Goal: Task Accomplishment & Management: Manage account settings

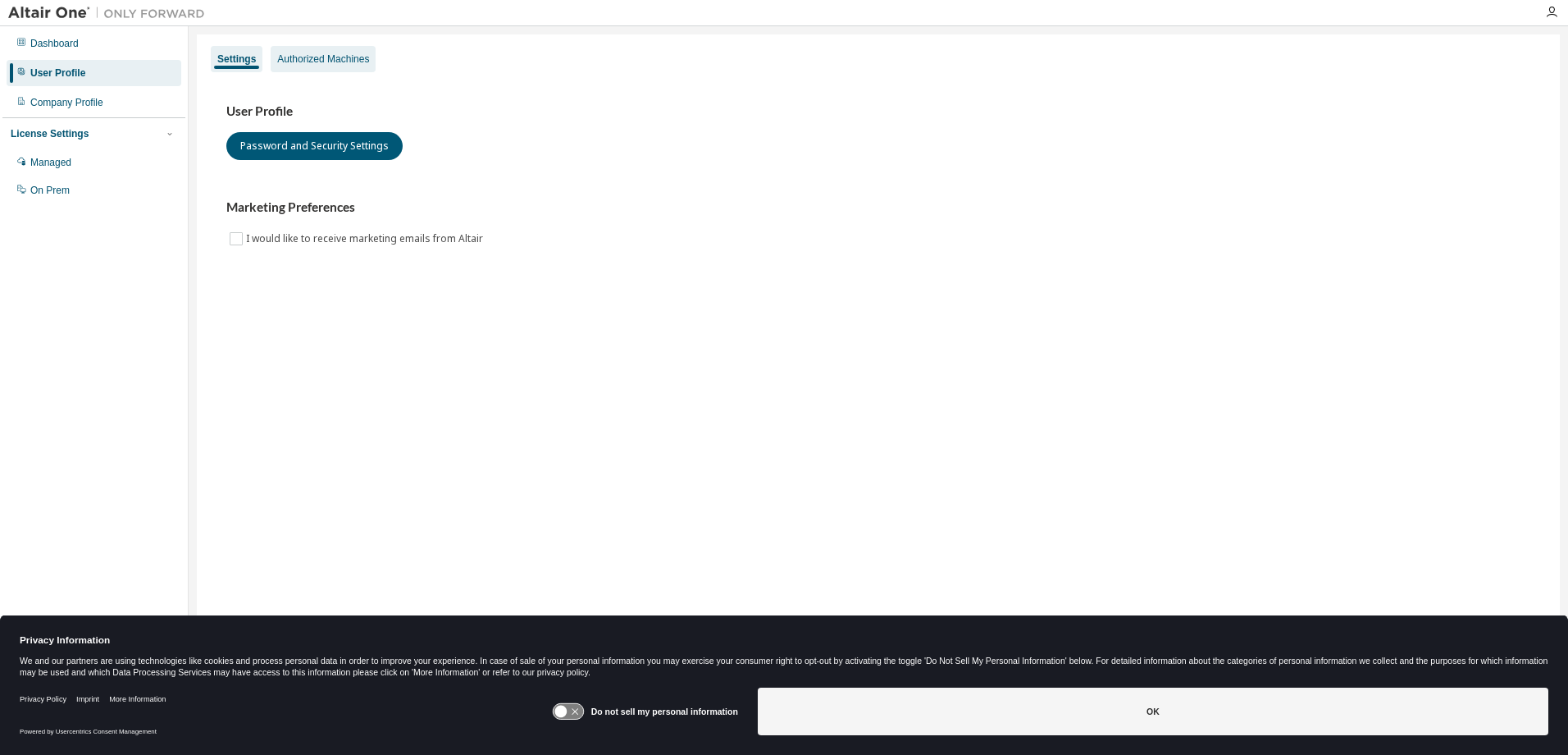
click at [343, 55] on div "Authorized Machines" at bounding box center [322, 60] width 92 height 13
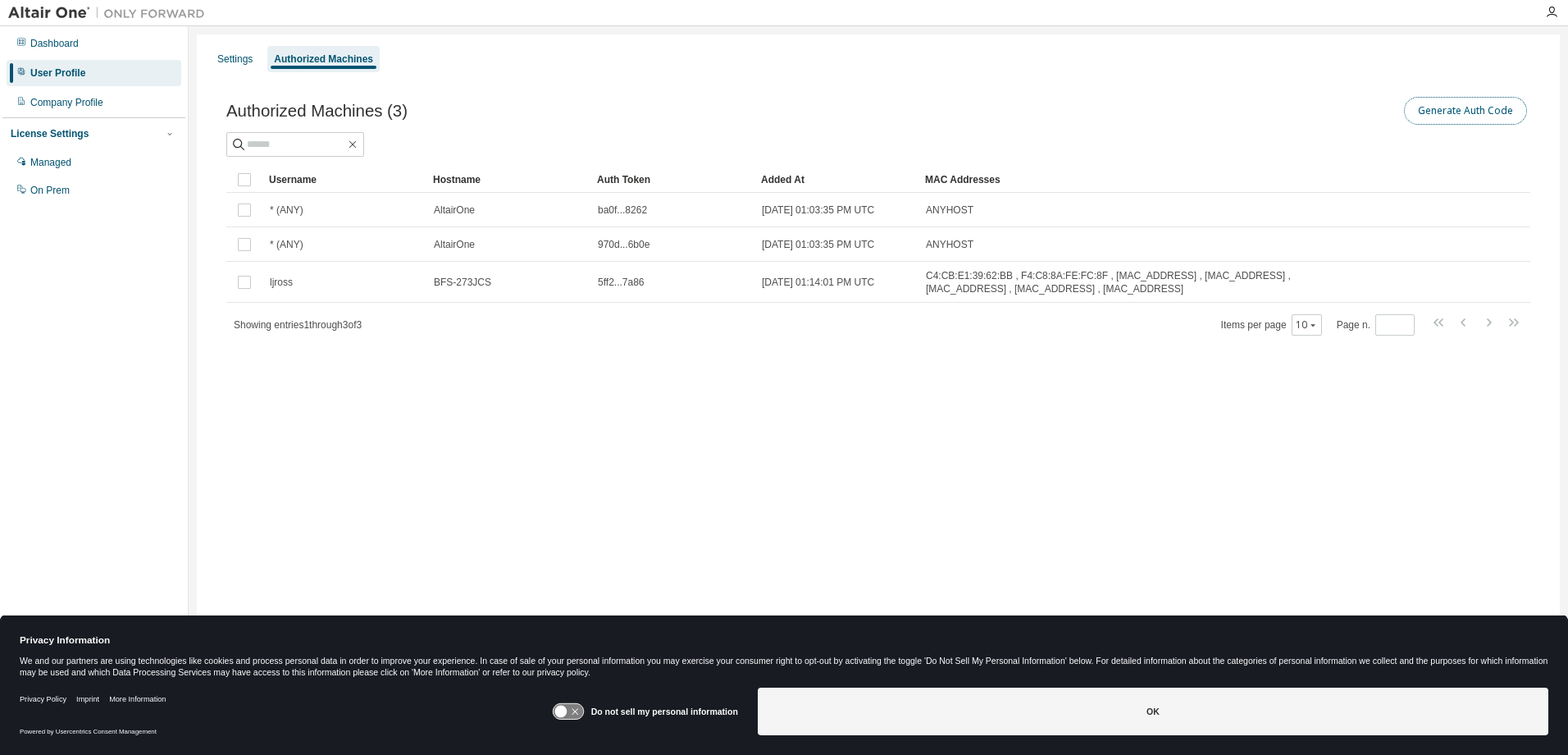
click at [1465, 112] on button "Generate Auth Code" at bounding box center [1465, 111] width 123 height 28
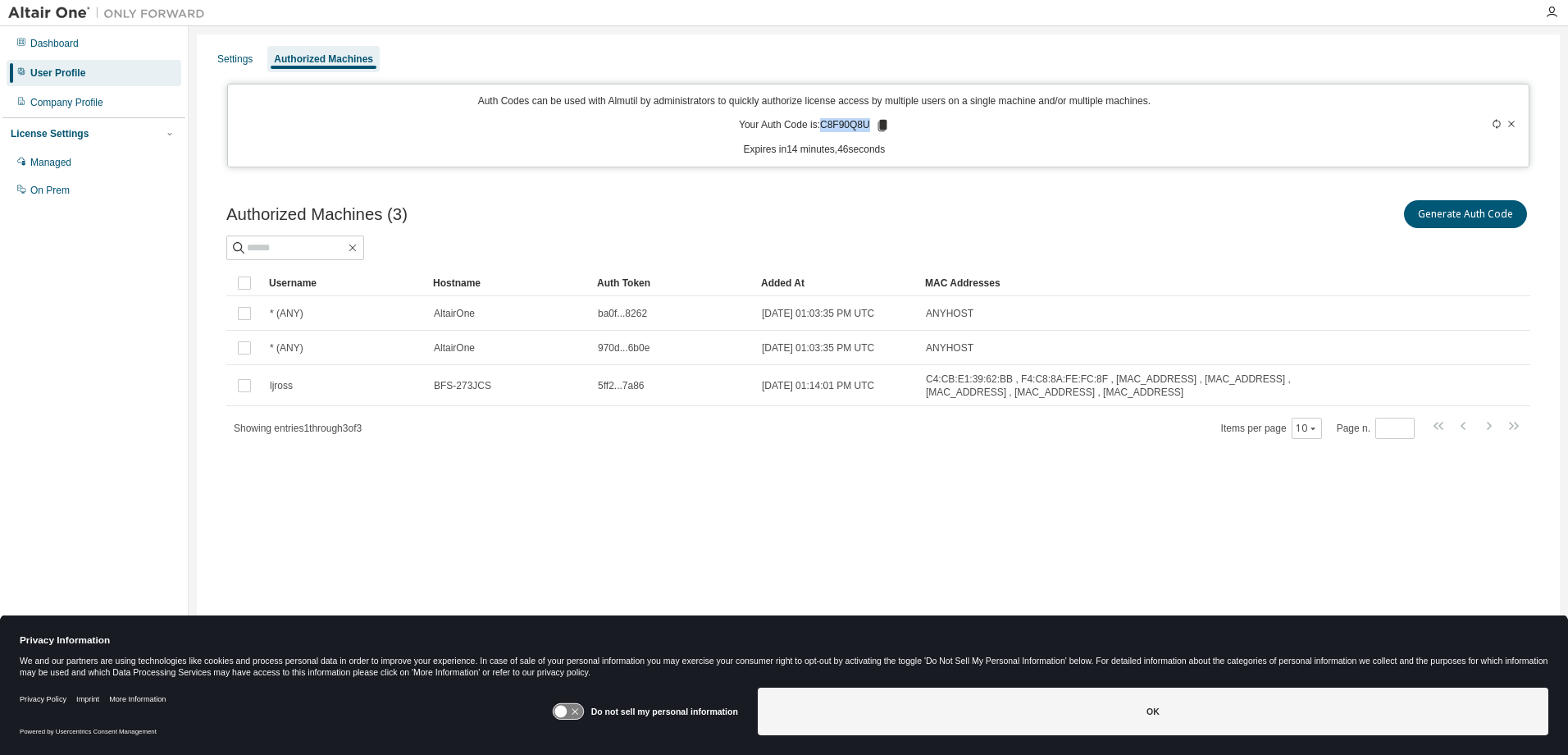
drag, startPoint x: 823, startPoint y: 122, endPoint x: 870, endPoint y: 126, distance: 47.2
click at [870, 126] on p "Your Auth Code is: C8F90Q8U" at bounding box center [814, 126] width 151 height 15
drag, startPoint x: 870, startPoint y: 126, endPoint x: 861, endPoint y: 121, distance: 10.3
copy p "C8F90Q8U"
click at [61, 45] on div "Dashboard" at bounding box center [54, 43] width 48 height 13
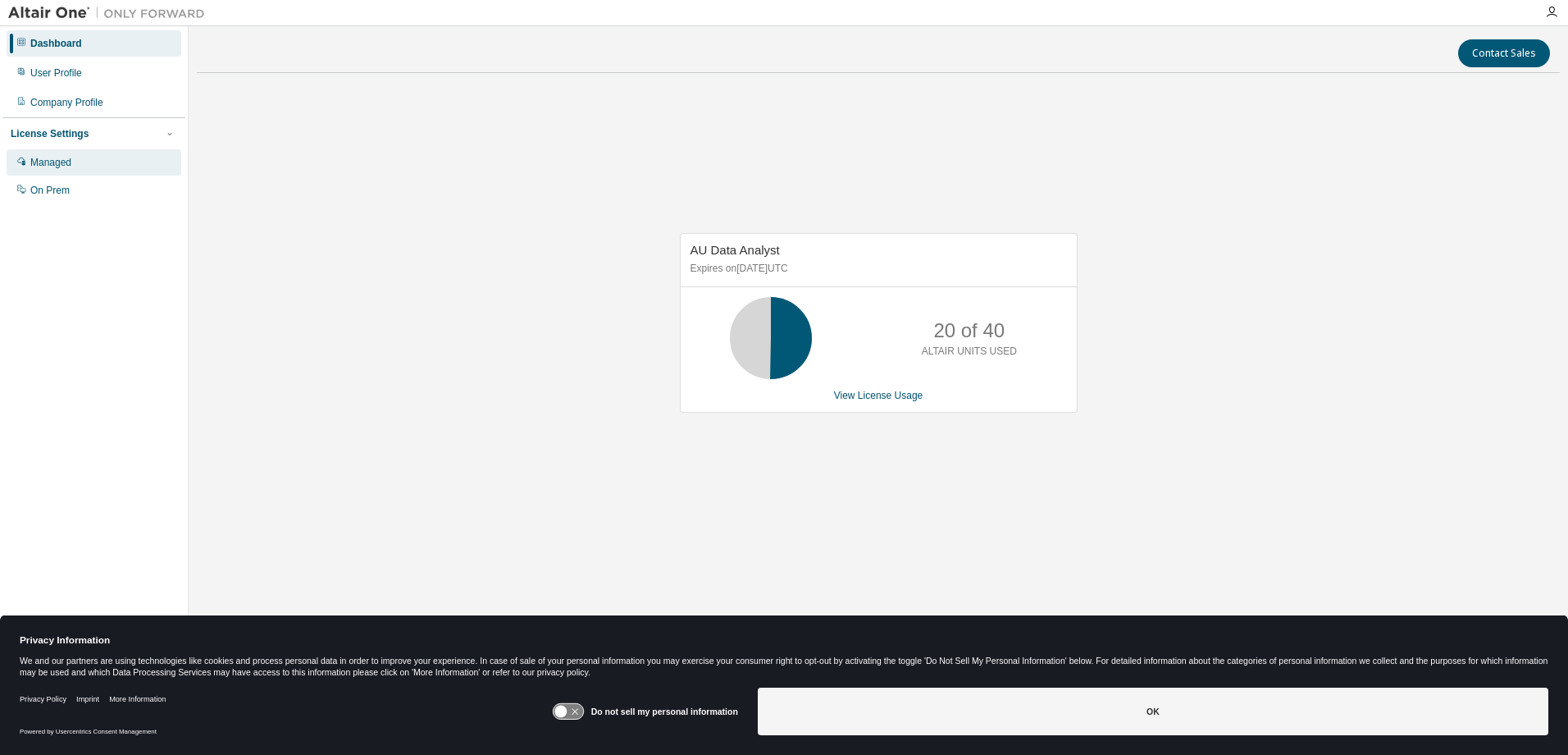
click at [65, 166] on div "Managed" at bounding box center [50, 163] width 41 height 13
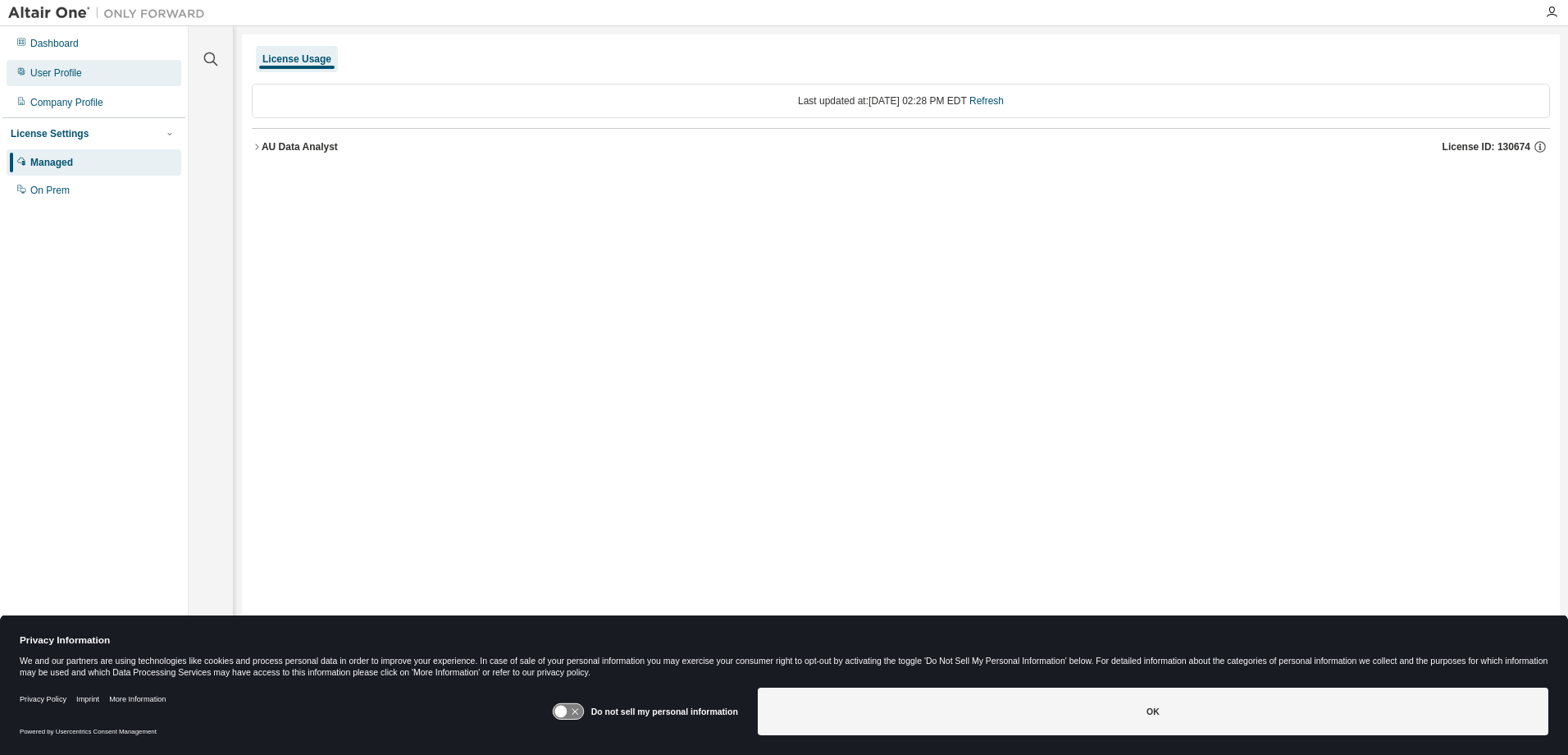
click at [54, 77] on div "User Profile" at bounding box center [56, 73] width 52 height 13
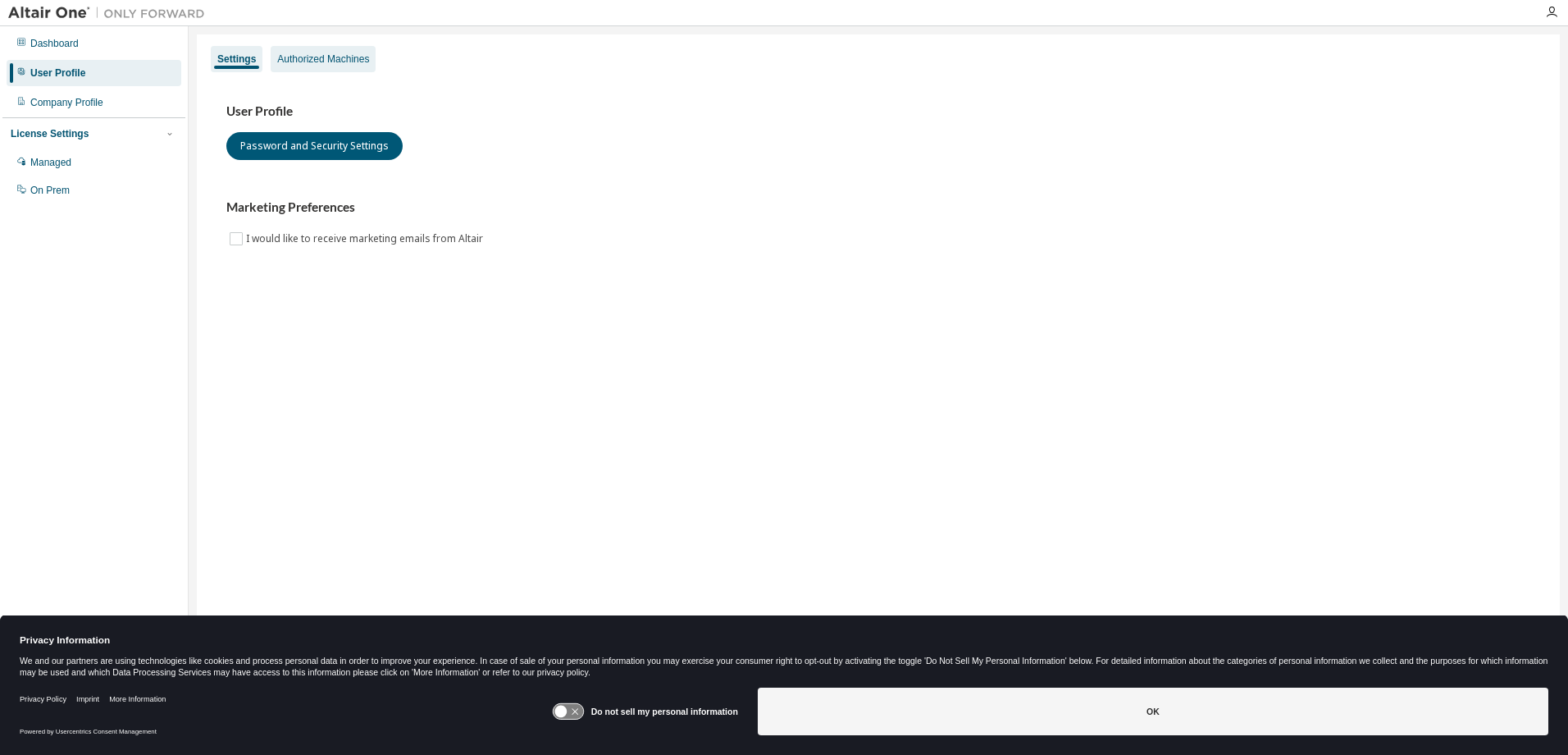
click at [310, 63] on div "Authorized Machines" at bounding box center [322, 60] width 92 height 13
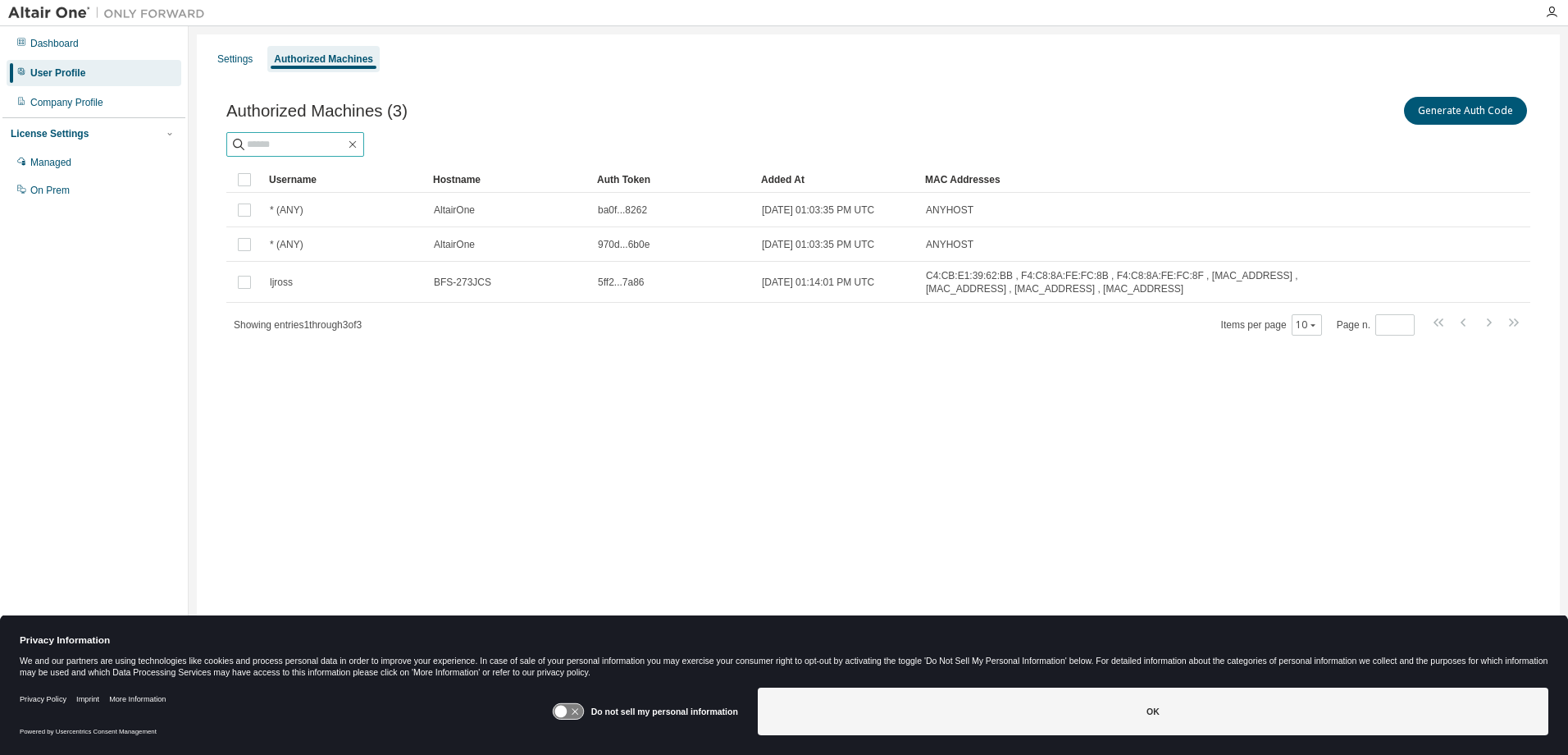
click at [279, 139] on input "text" at bounding box center [296, 144] width 98 height 16
paste input "********"
type input "********"
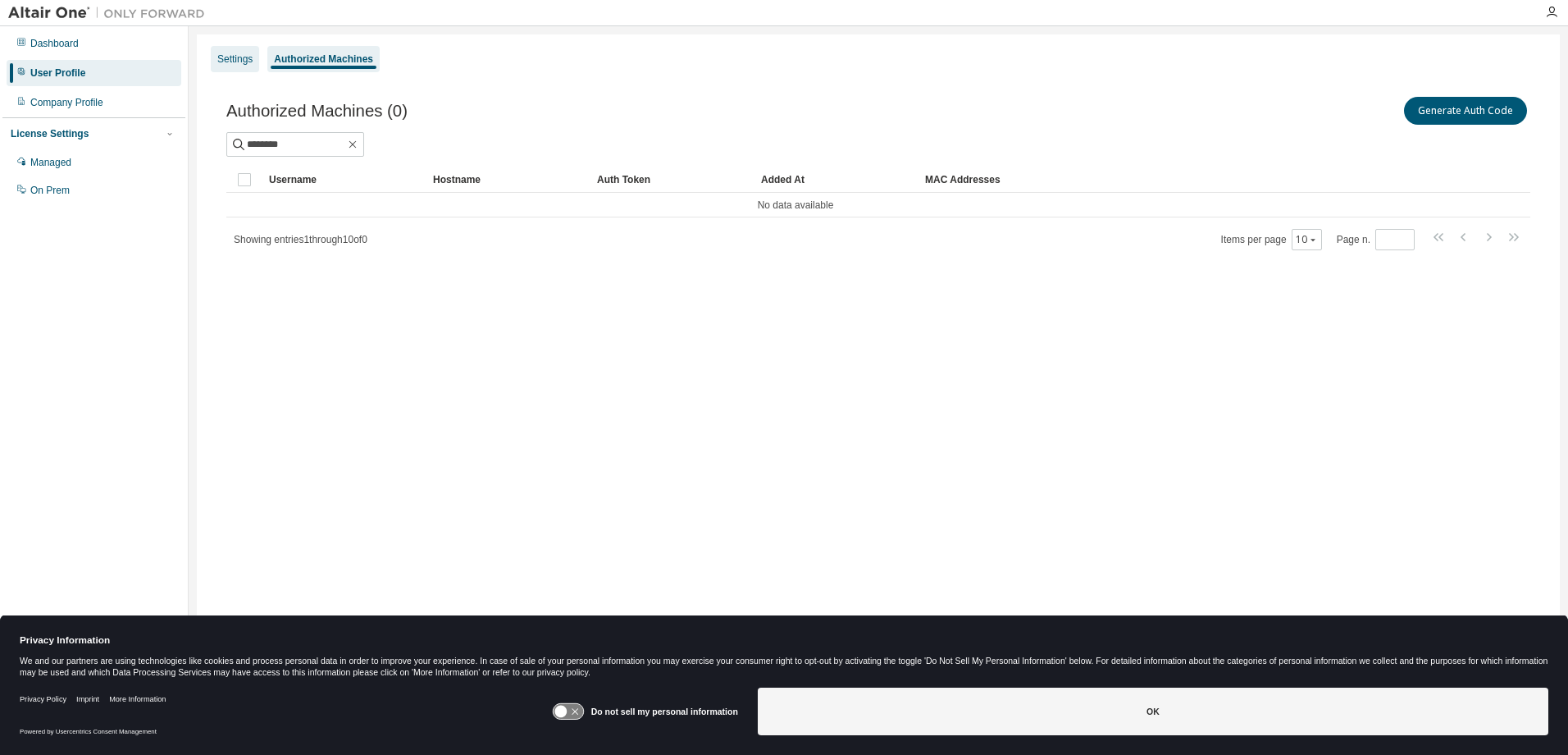
click at [235, 53] on div "Settings" at bounding box center [234, 60] width 35 height 13
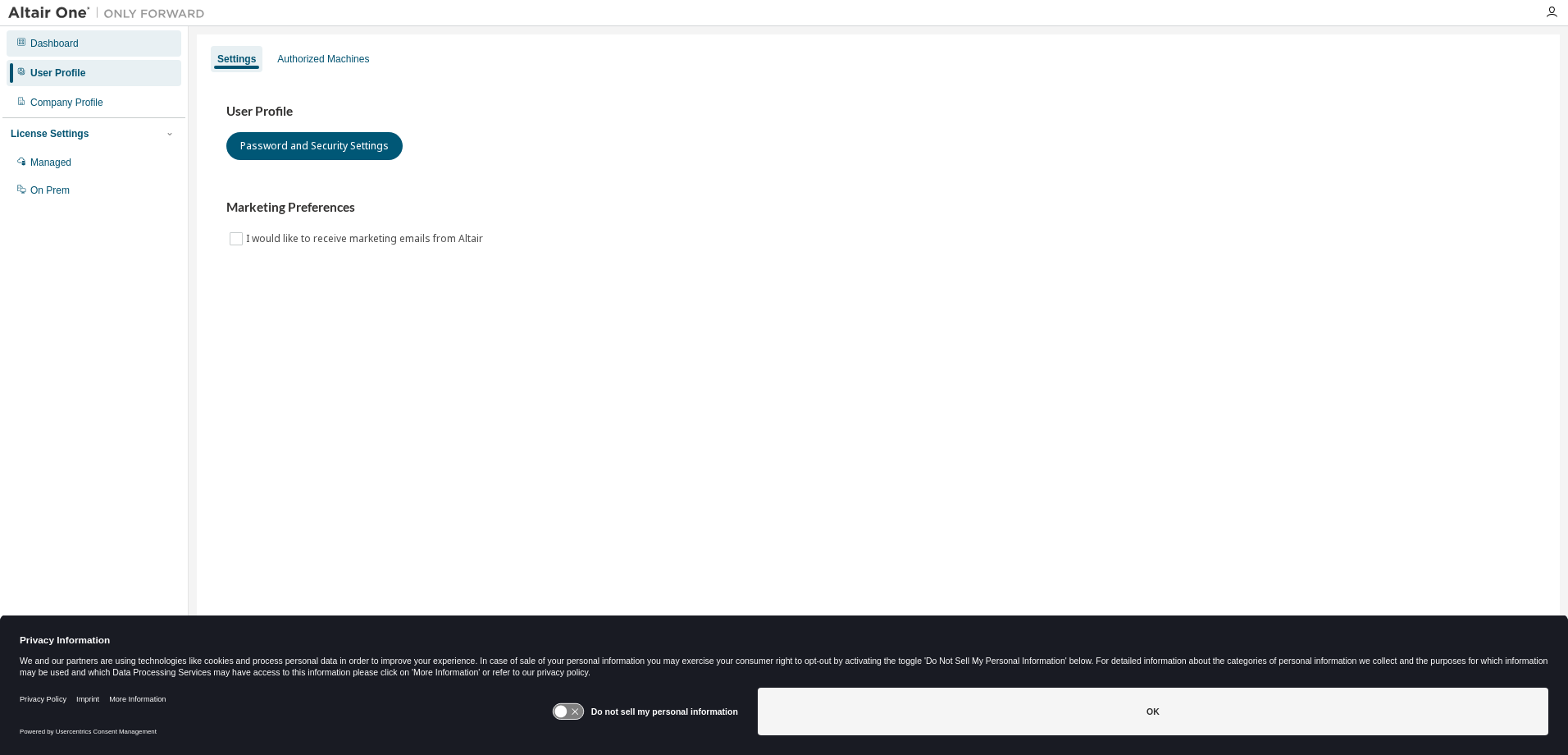
click at [69, 44] on div "Dashboard" at bounding box center [54, 43] width 48 height 13
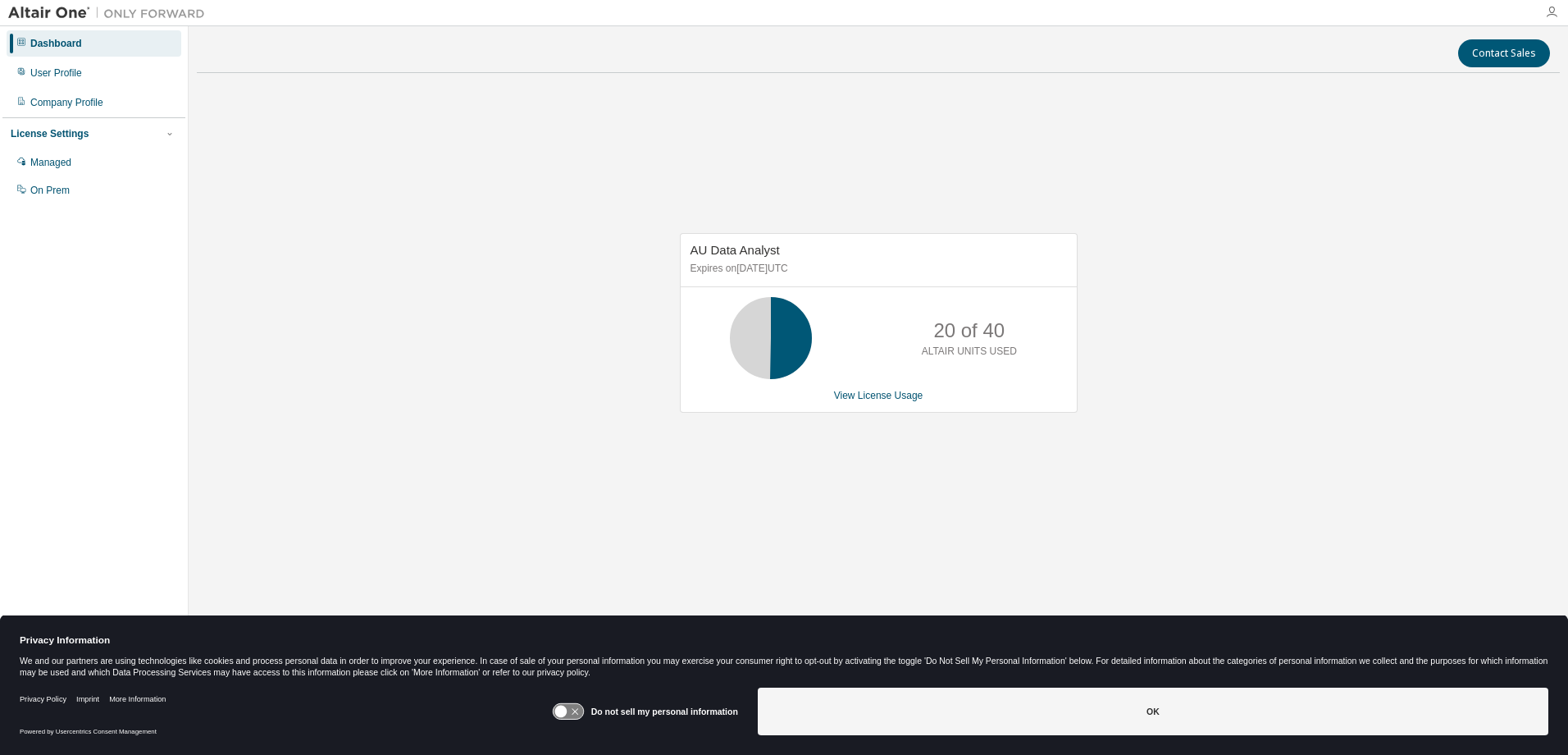
click at [1557, 10] on icon "button" at bounding box center [1551, 12] width 13 height 13
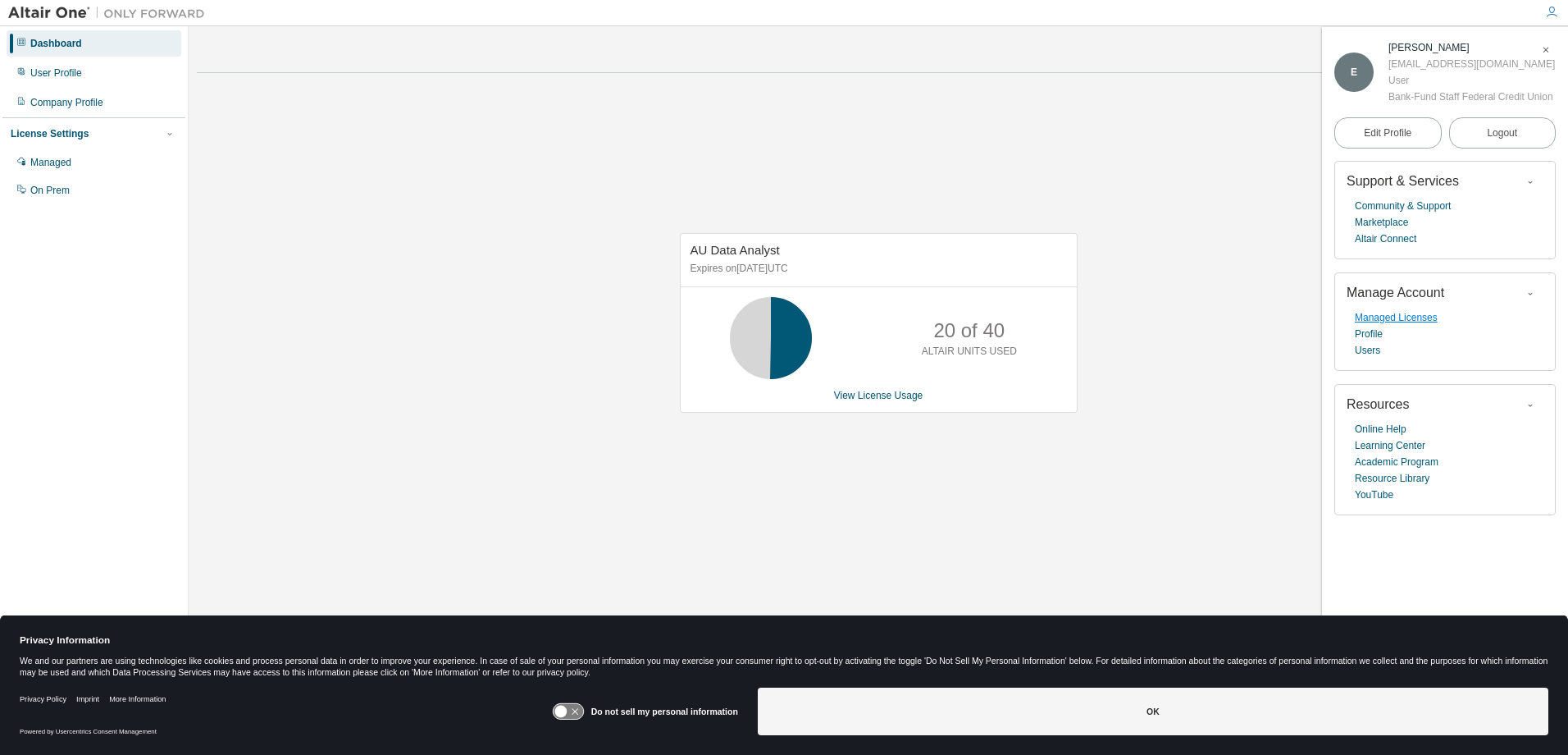
click at [1423, 317] on link "Managed Licenses" at bounding box center [1396, 317] width 83 height 16
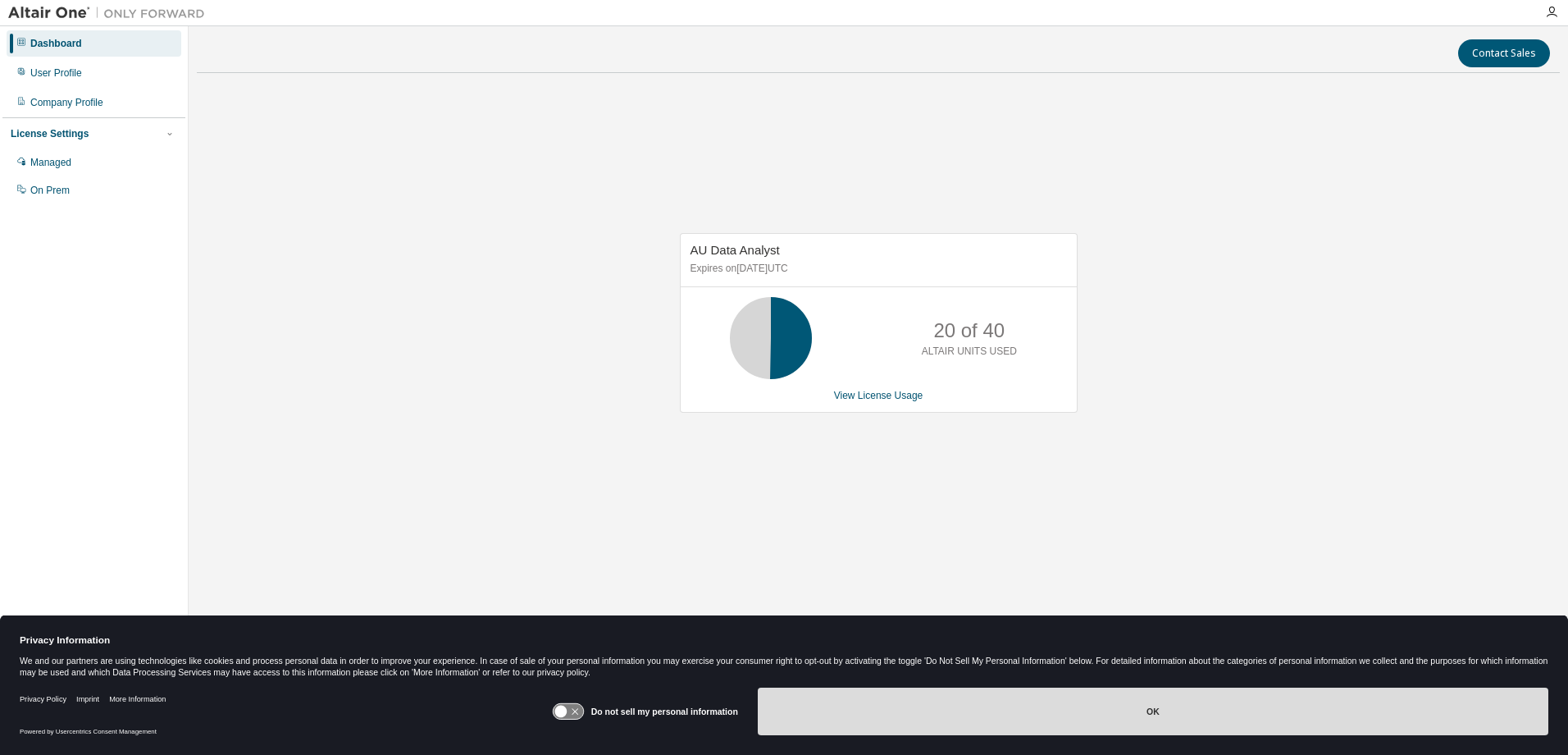
click at [1144, 715] on button "OK" at bounding box center [1152, 711] width 791 height 47
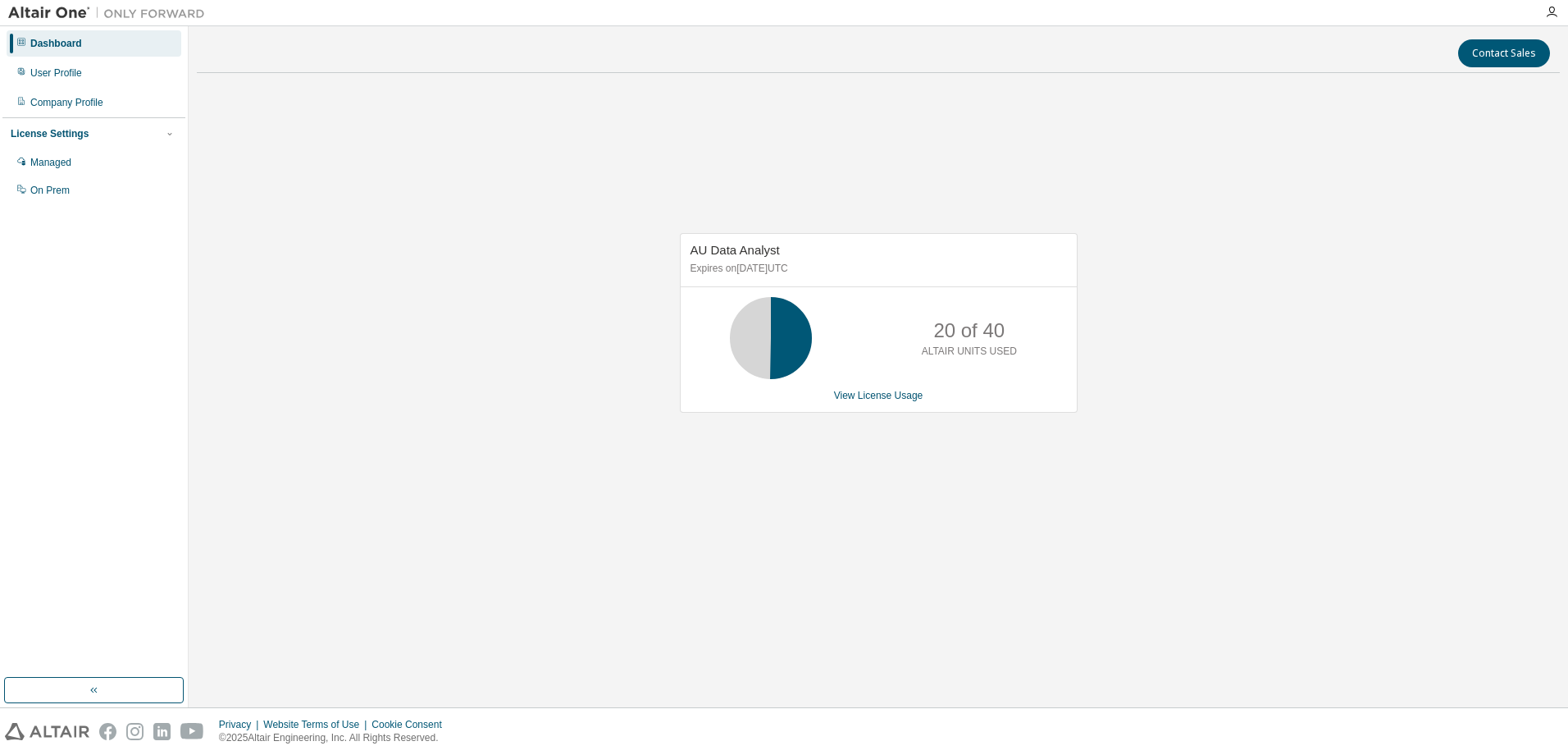
click at [746, 255] on span "AU Data Analyst" at bounding box center [735, 249] width 90 height 14
click at [1551, 13] on icon "button" at bounding box center [1551, 12] width 13 height 13
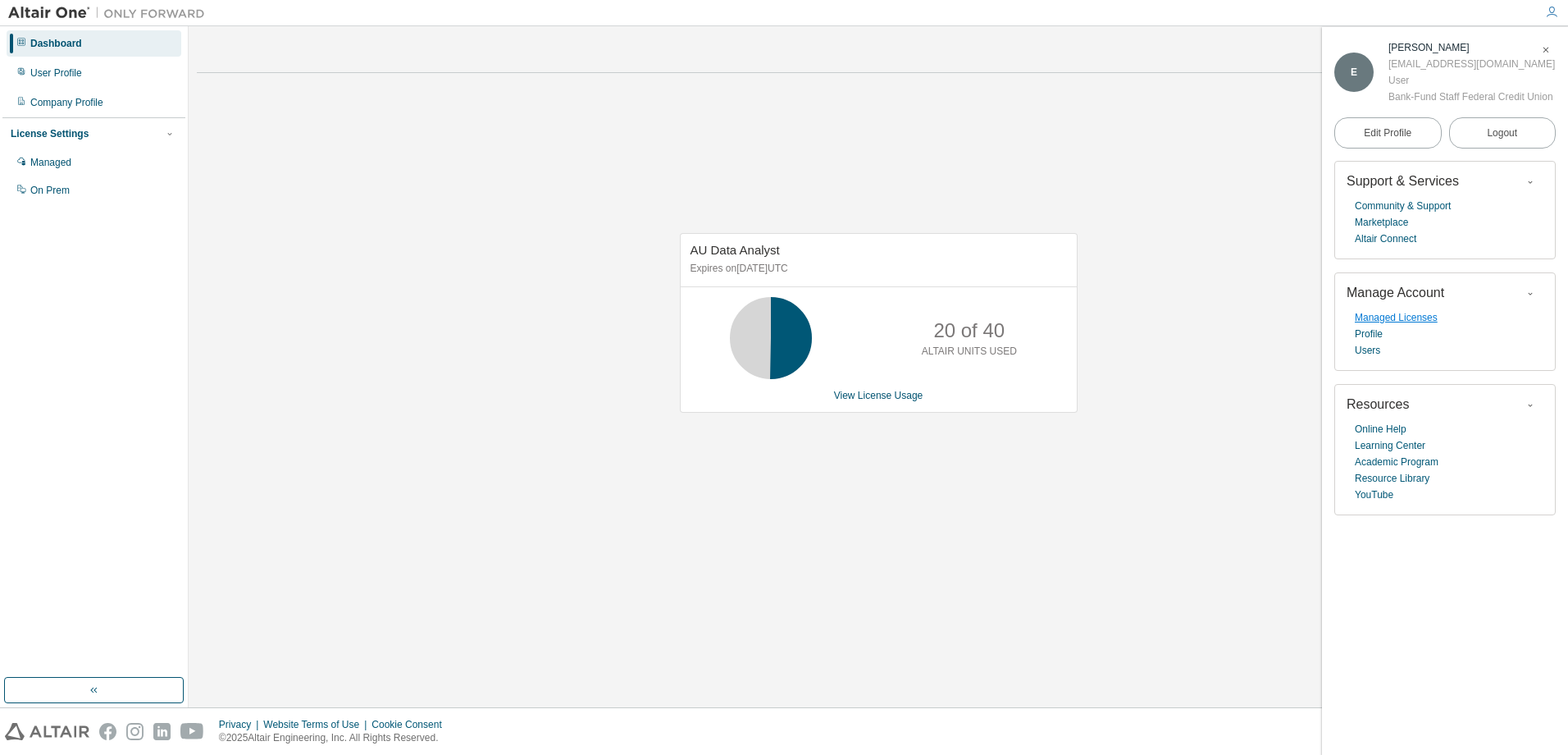
click at [1414, 322] on link "Managed Licenses" at bounding box center [1396, 317] width 83 height 16
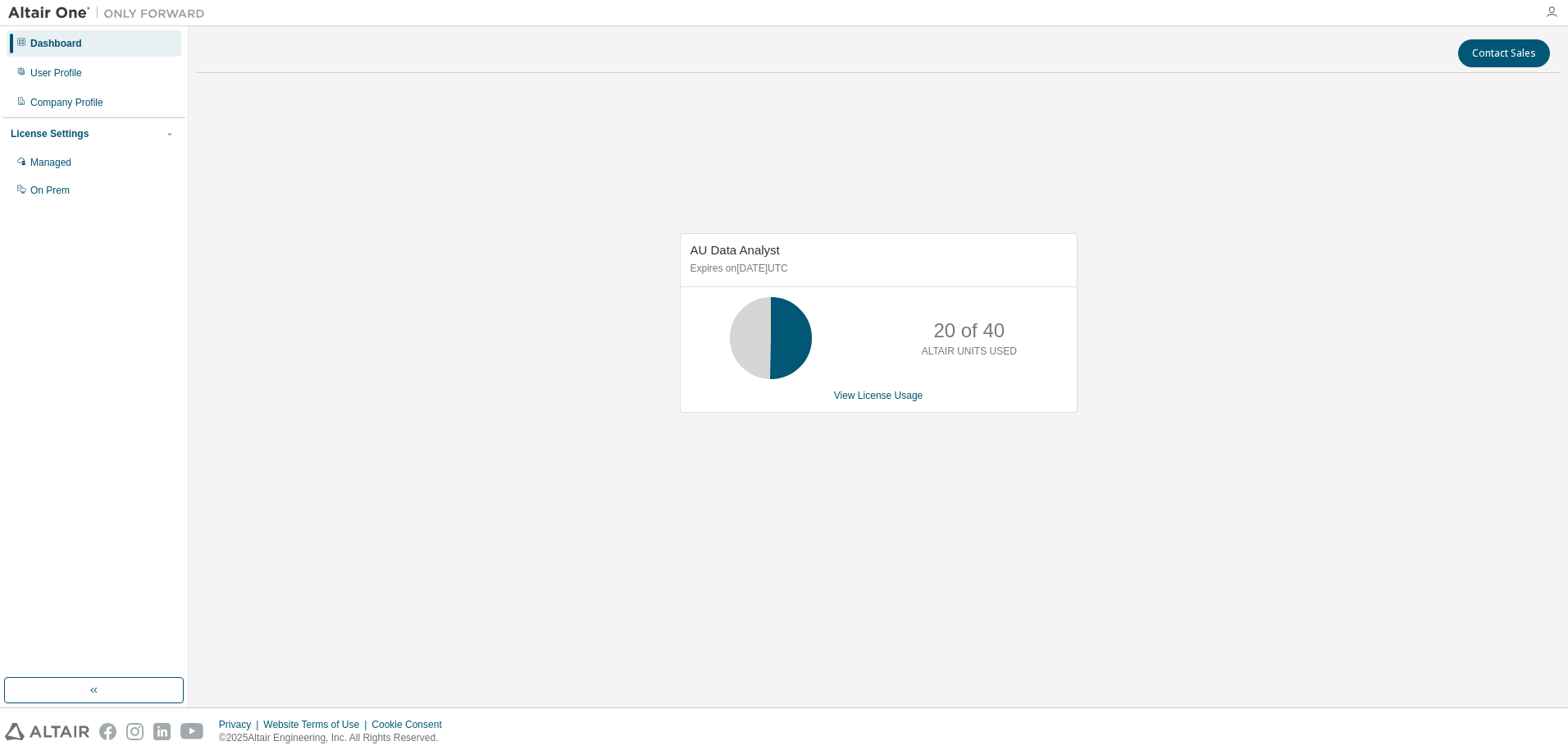
click at [1556, 9] on icon "button" at bounding box center [1551, 12] width 13 height 13
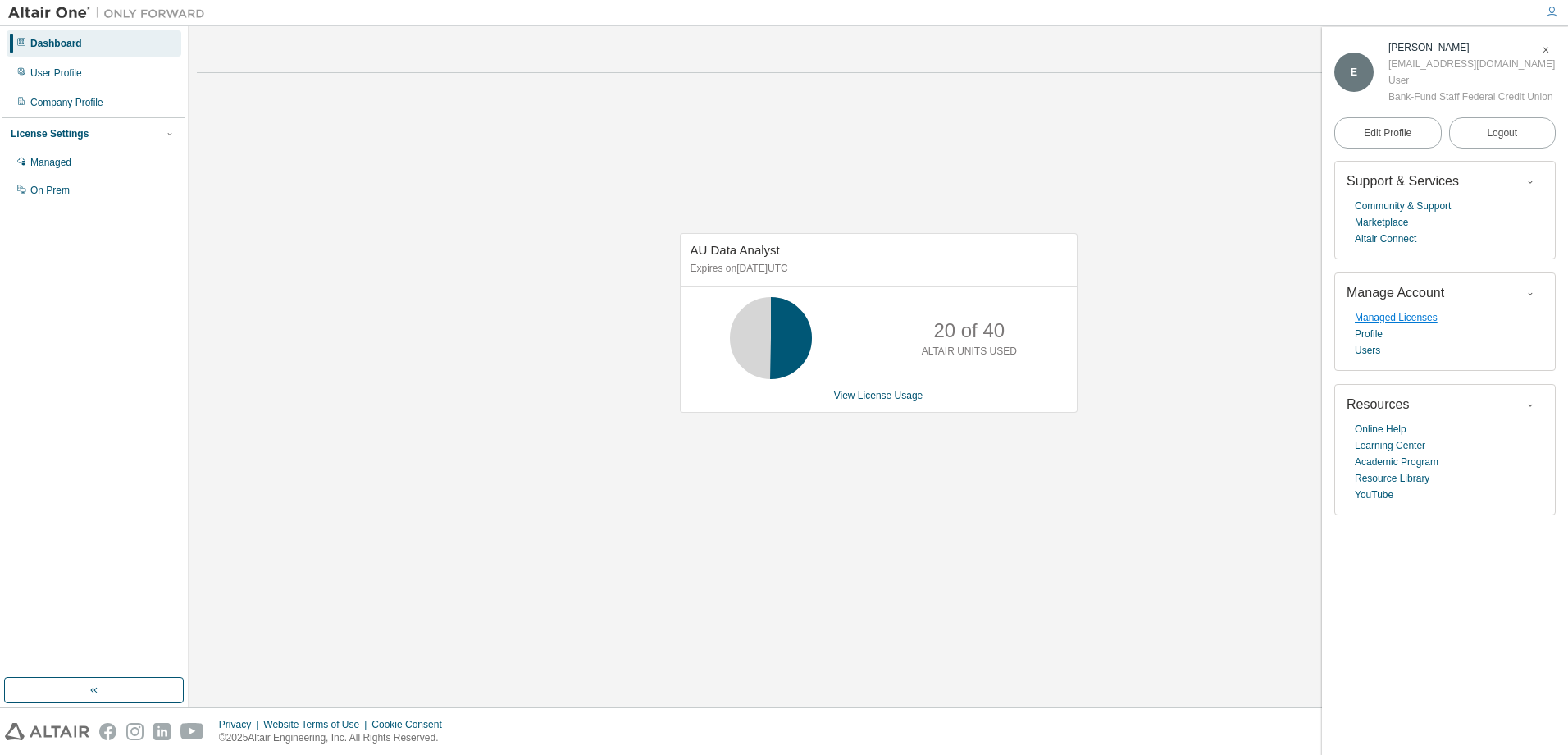
click at [1395, 320] on link "Managed Licenses" at bounding box center [1396, 317] width 83 height 16
